Goal: Obtain resource: Download file/media

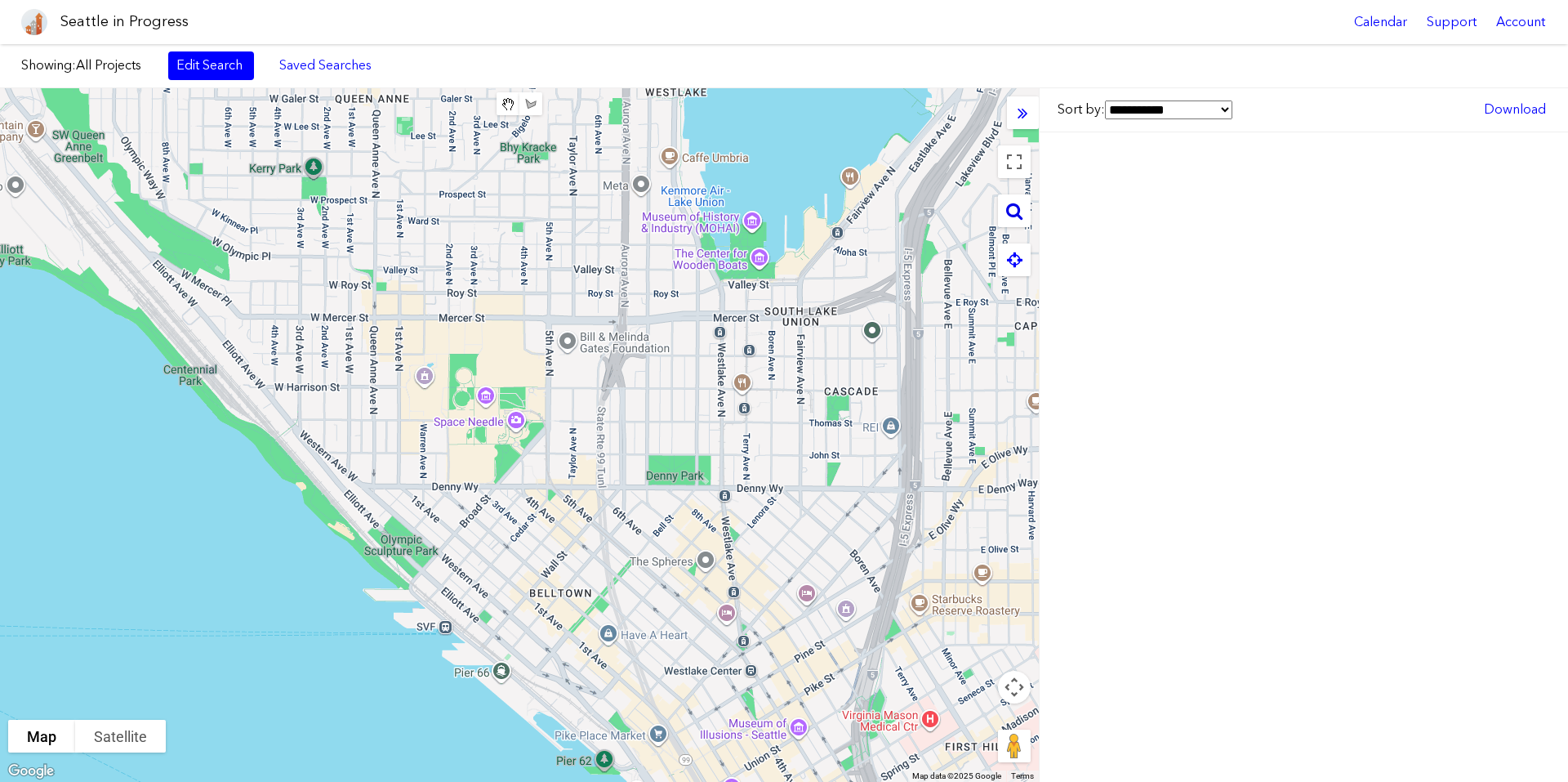
click at [1026, 200] on div at bounding box center [1014, 211] width 33 height 33
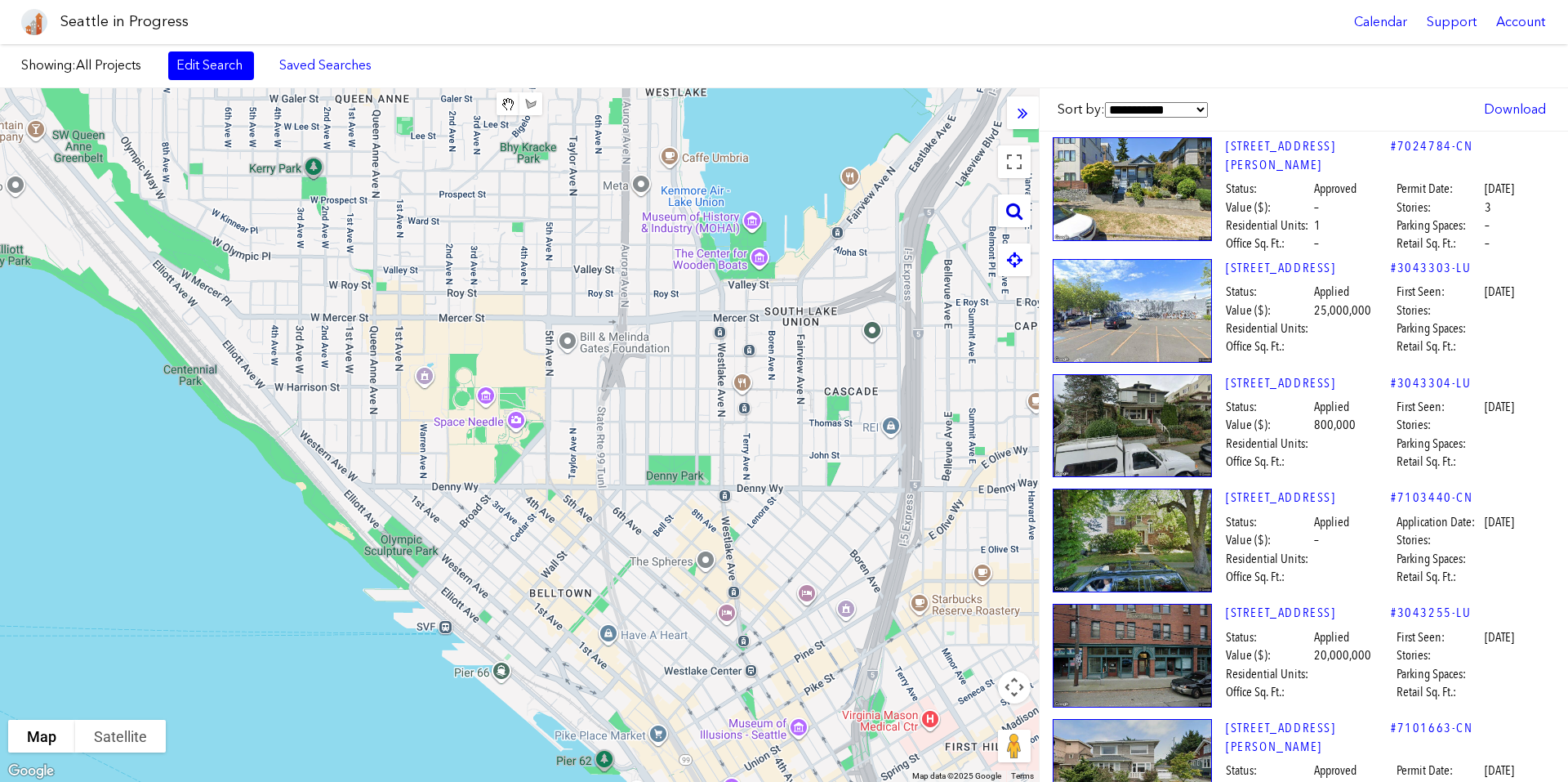
click at [1013, 208] on icon at bounding box center [1014, 211] width 16 height 18
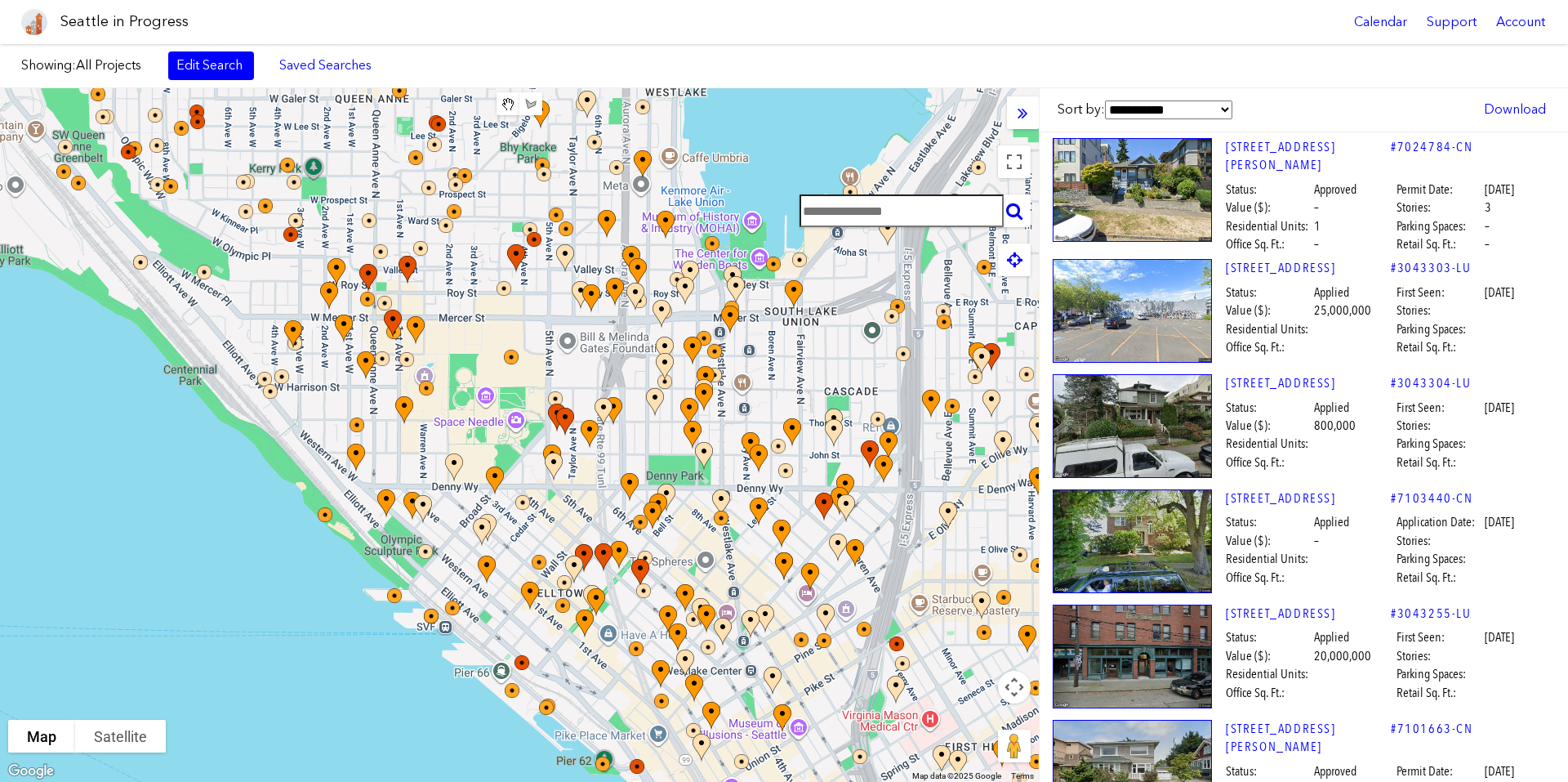
click at [833, 216] on input "text" at bounding box center [901, 211] width 204 height 33
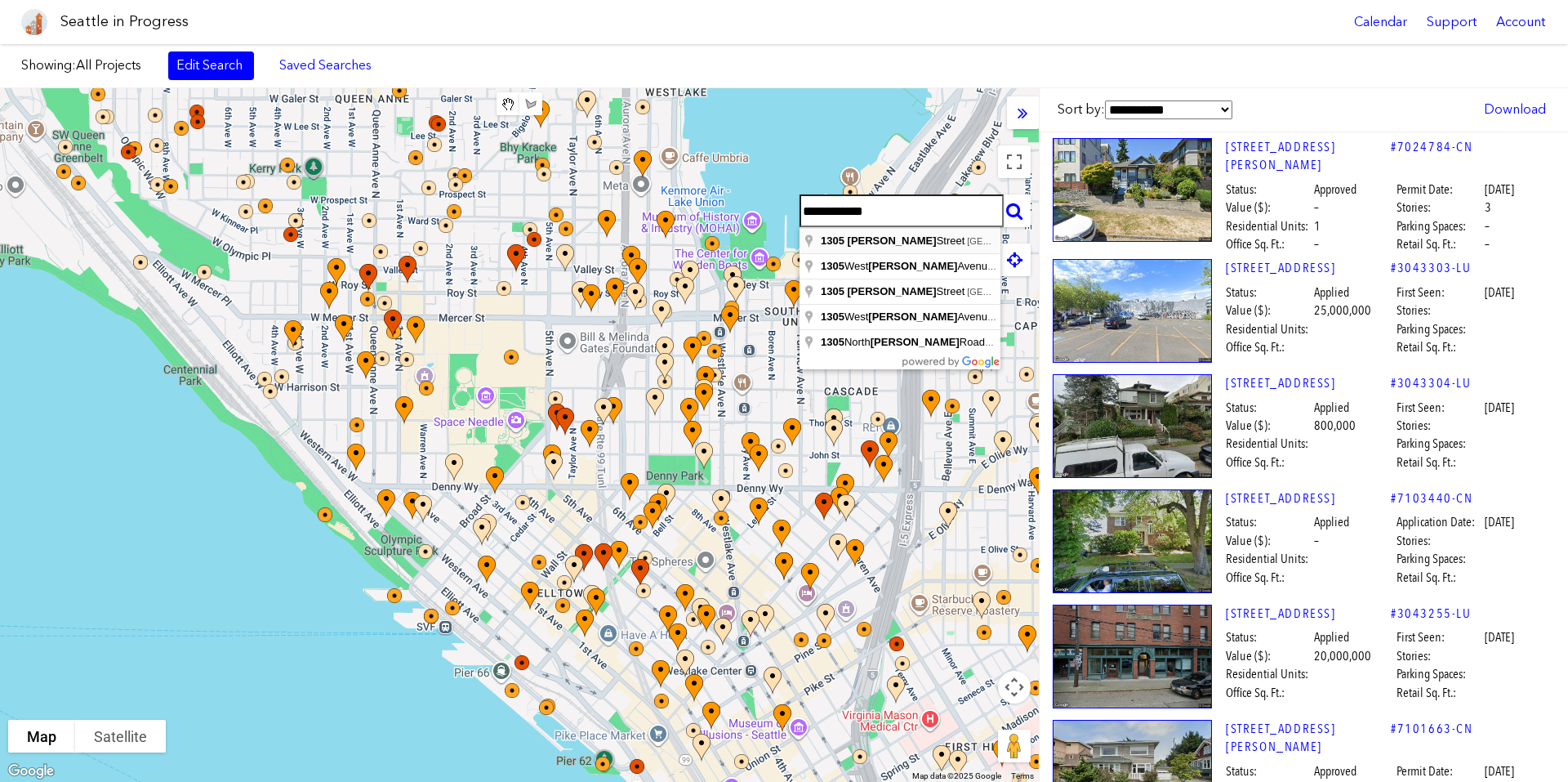
type input "**********"
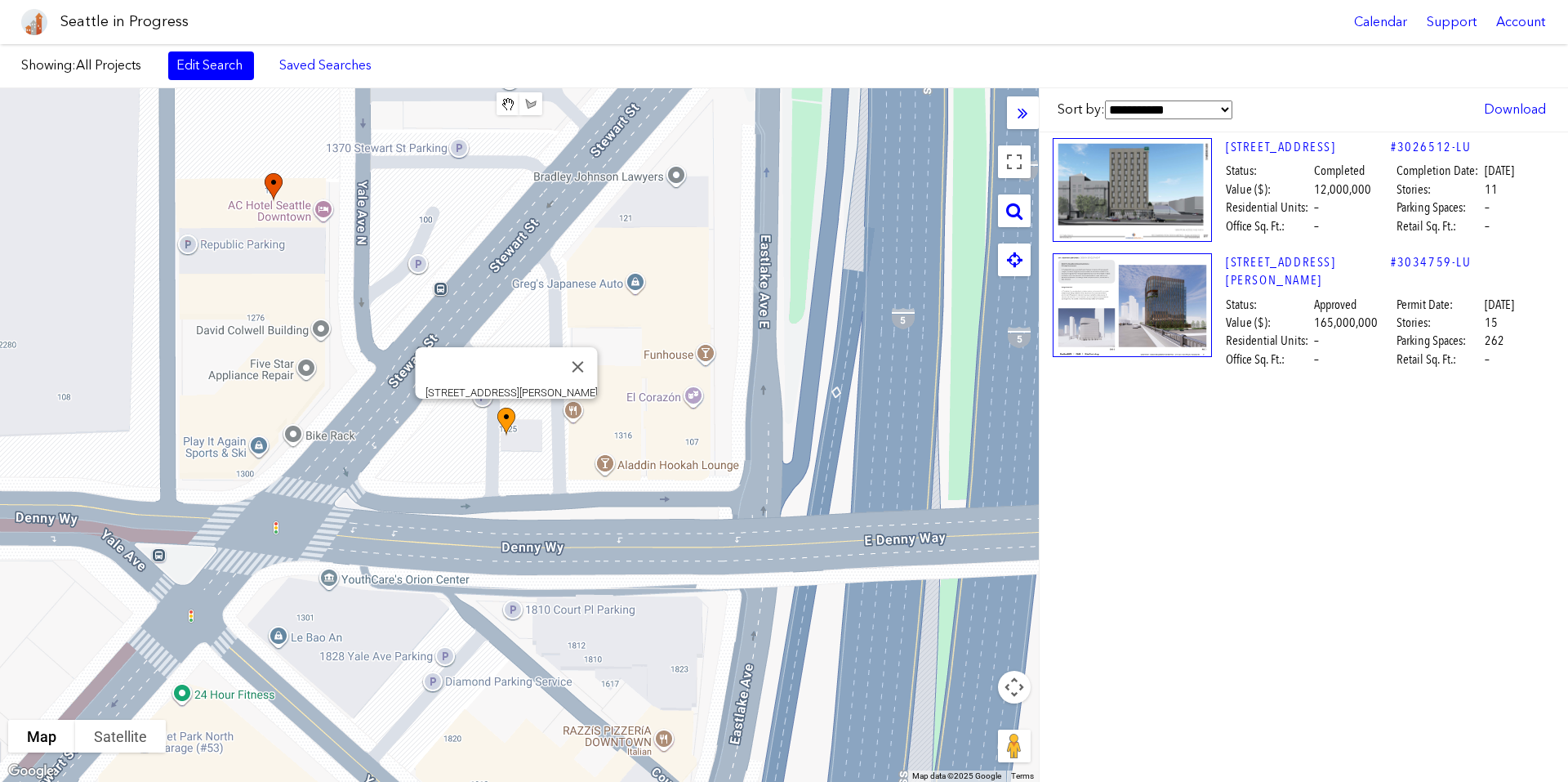
click at [505, 418] on img at bounding box center [515, 436] width 49 height 70
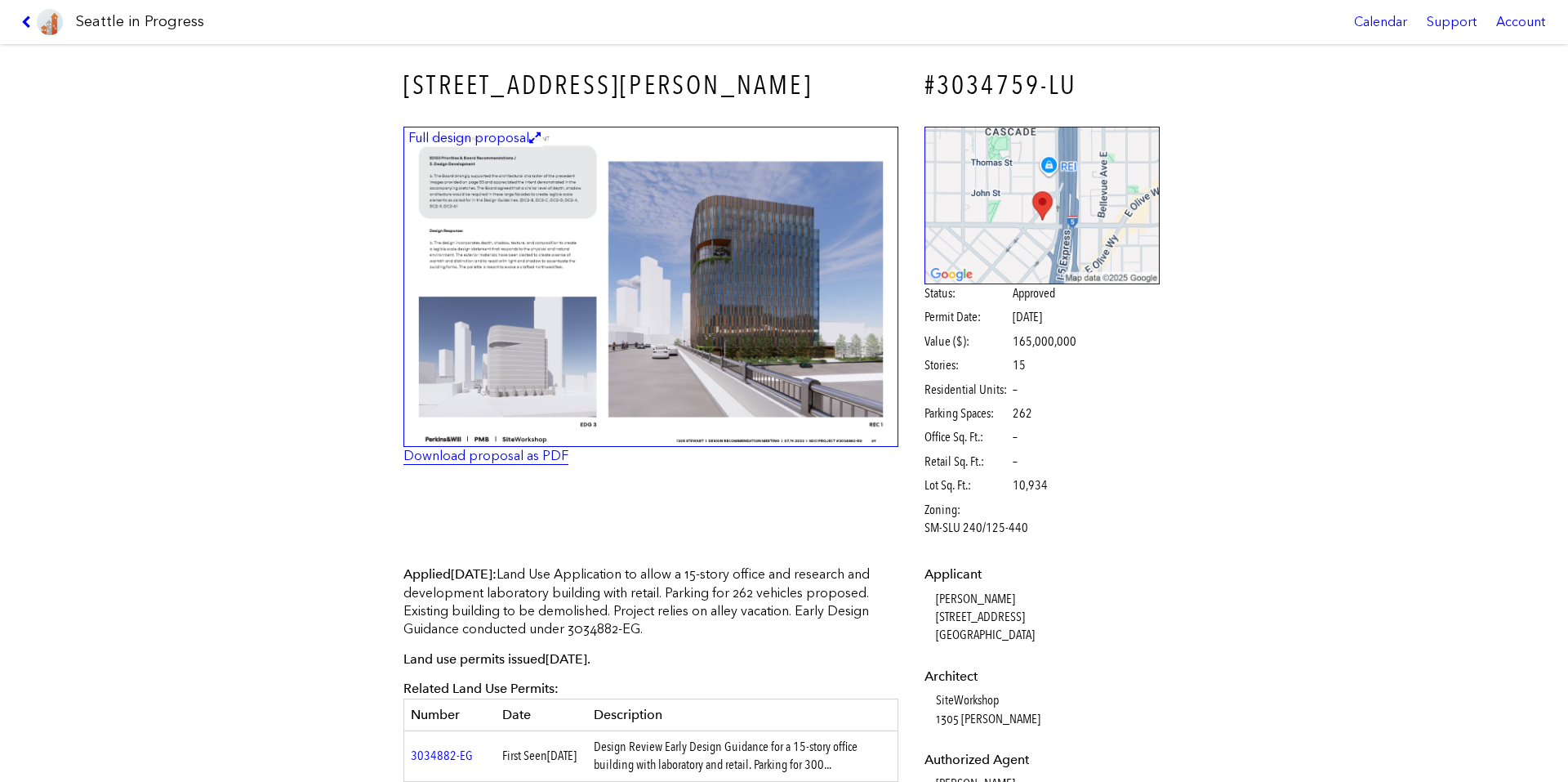
click at [505, 456] on link "Download proposal as PDF" at bounding box center [485, 455] width 165 height 16
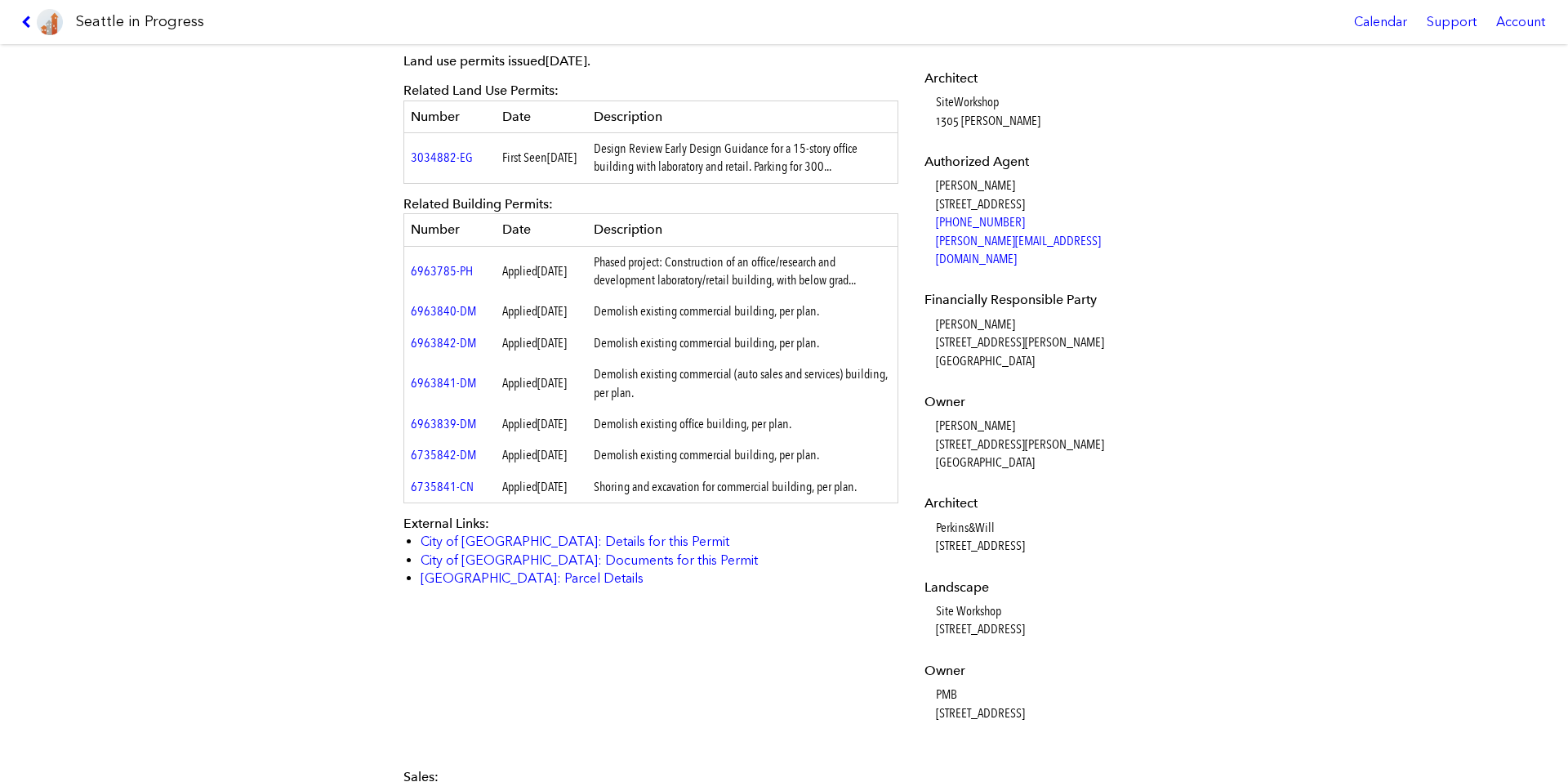
scroll to position [653, 0]
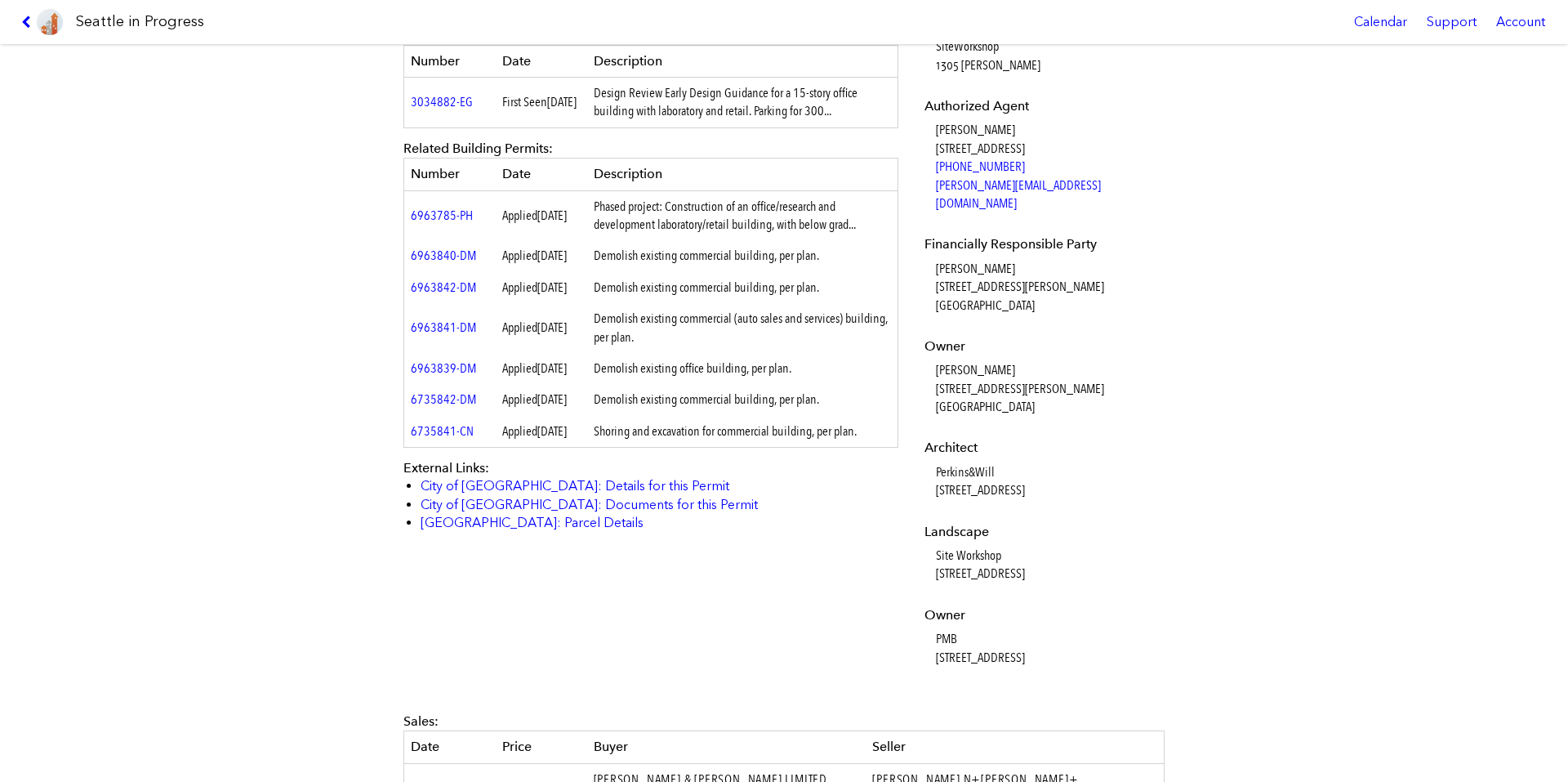
click at [306, 398] on div "[STREET_ADDRESS][PERSON_NAME] #3034759-LU Full design proposal Download proposa…" at bounding box center [784, 413] width 1568 height 738
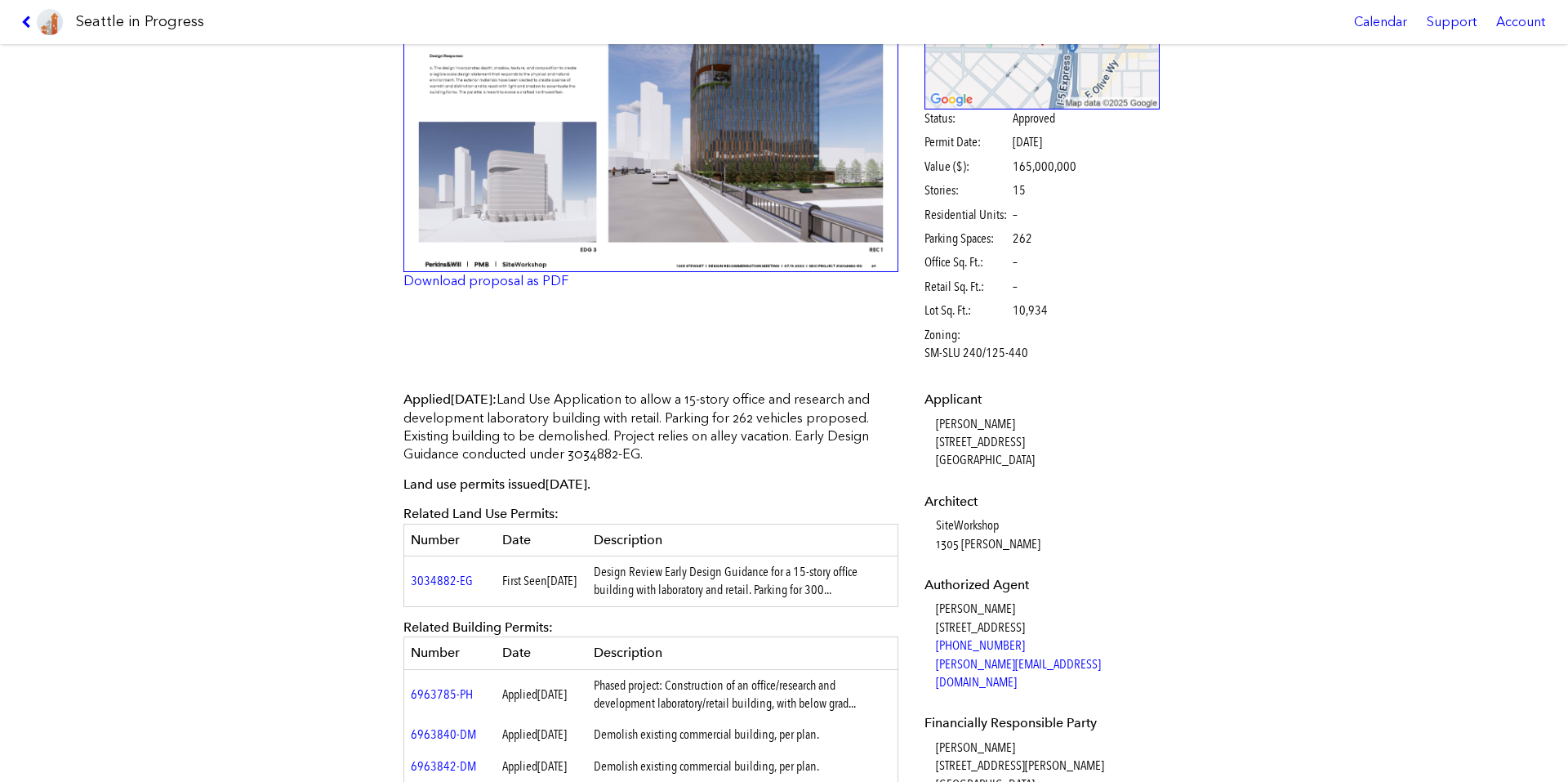
scroll to position [0, 0]
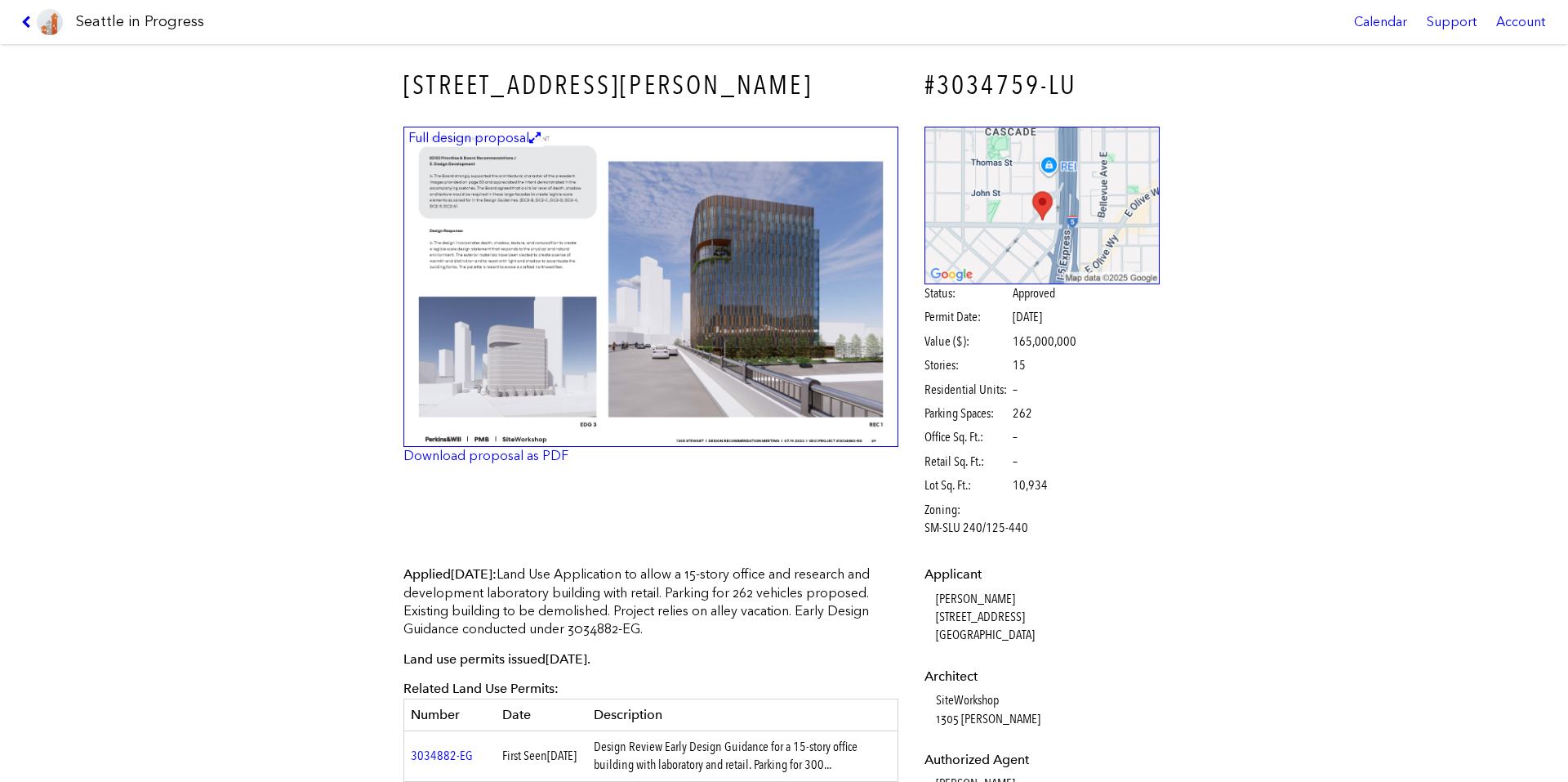
click at [24, 28] on icon at bounding box center [29, 22] width 16 height 13
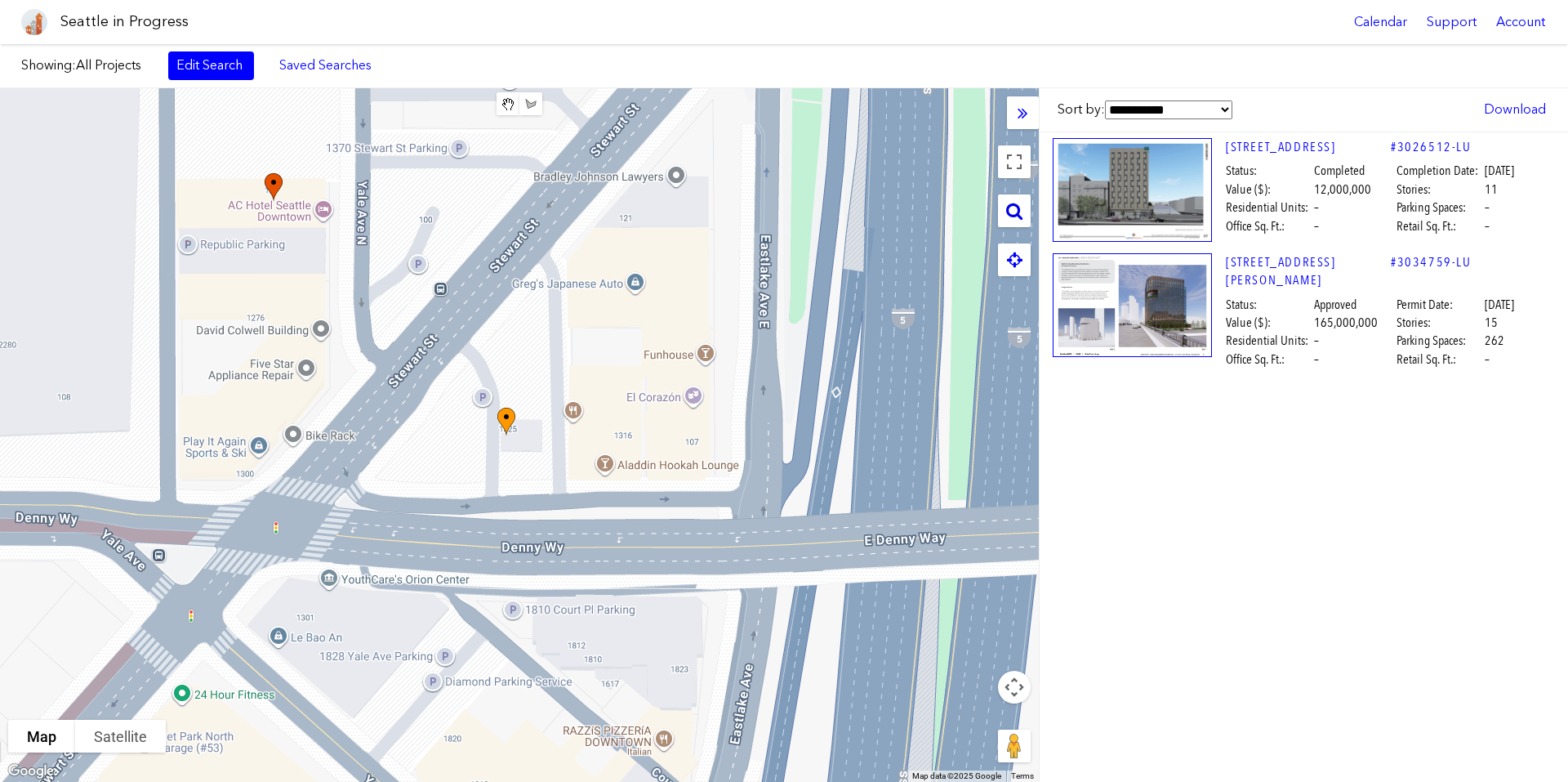
click at [1013, 221] on div at bounding box center [1014, 211] width 33 height 33
click at [1010, 207] on icon at bounding box center [1014, 211] width 16 height 18
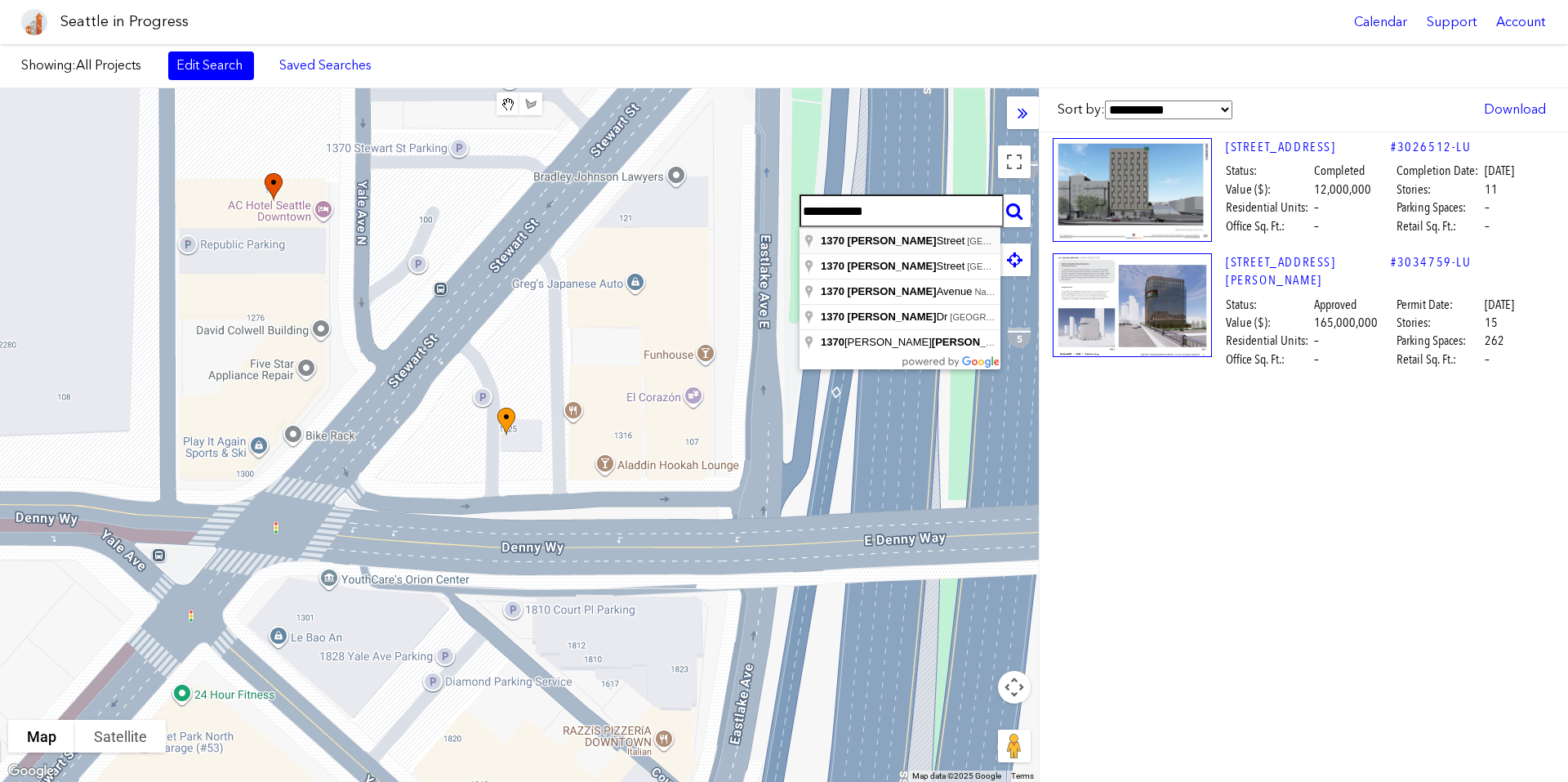
type input "**********"
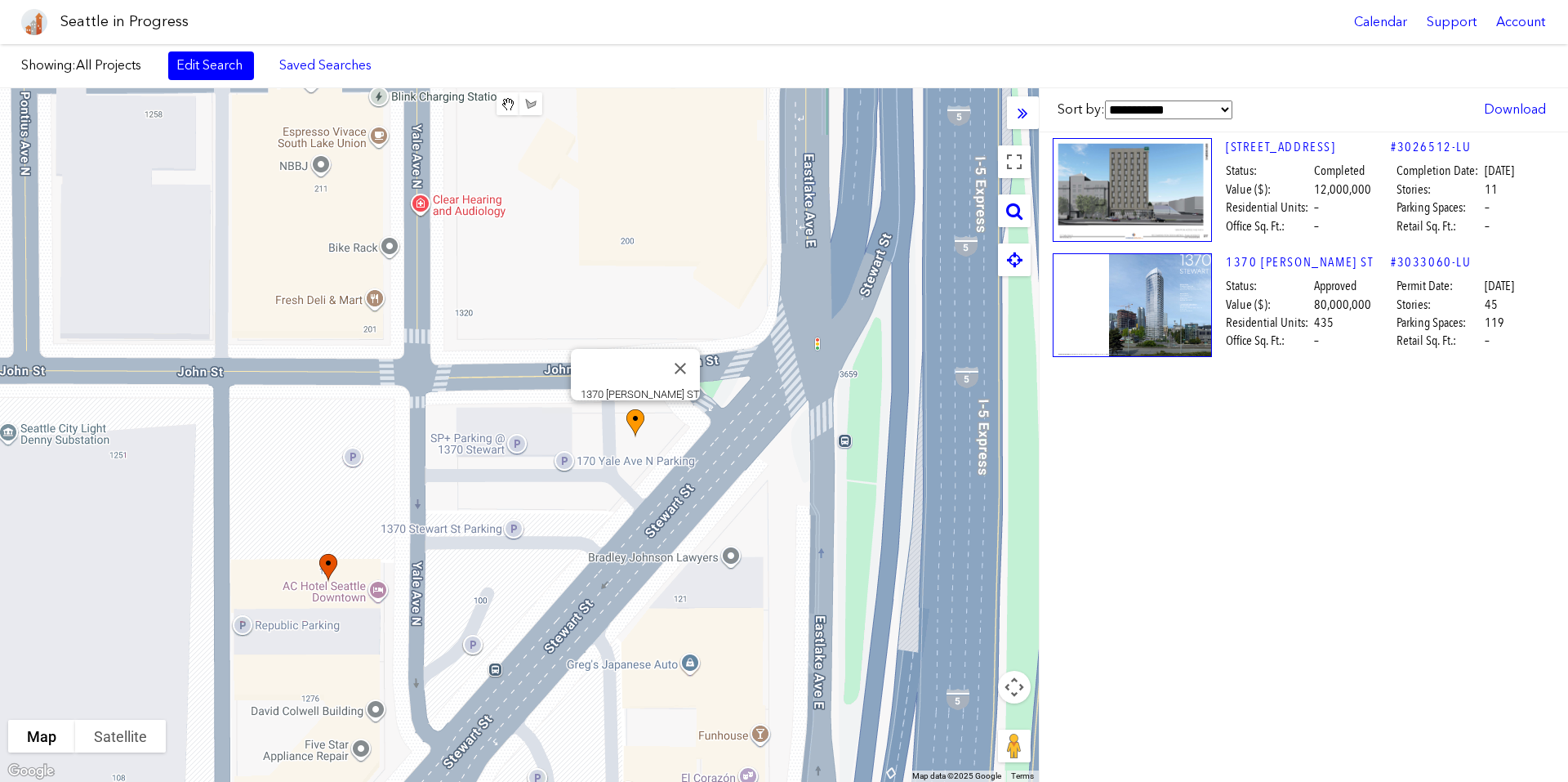
click at [1179, 311] on img at bounding box center [1132, 305] width 159 height 104
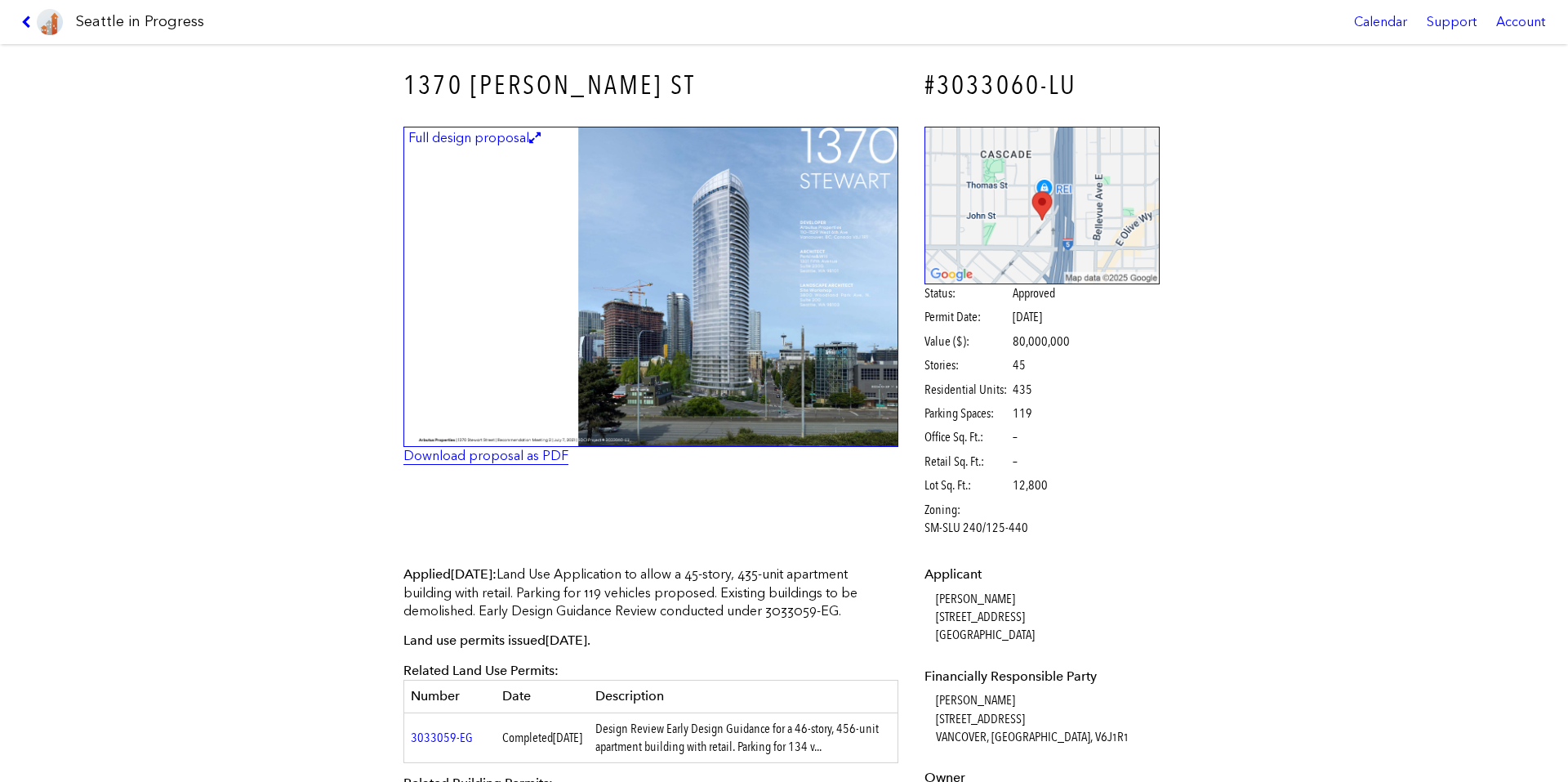
click at [481, 449] on link "Download proposal as PDF" at bounding box center [485, 455] width 165 height 16
